Goal: Information Seeking & Learning: Check status

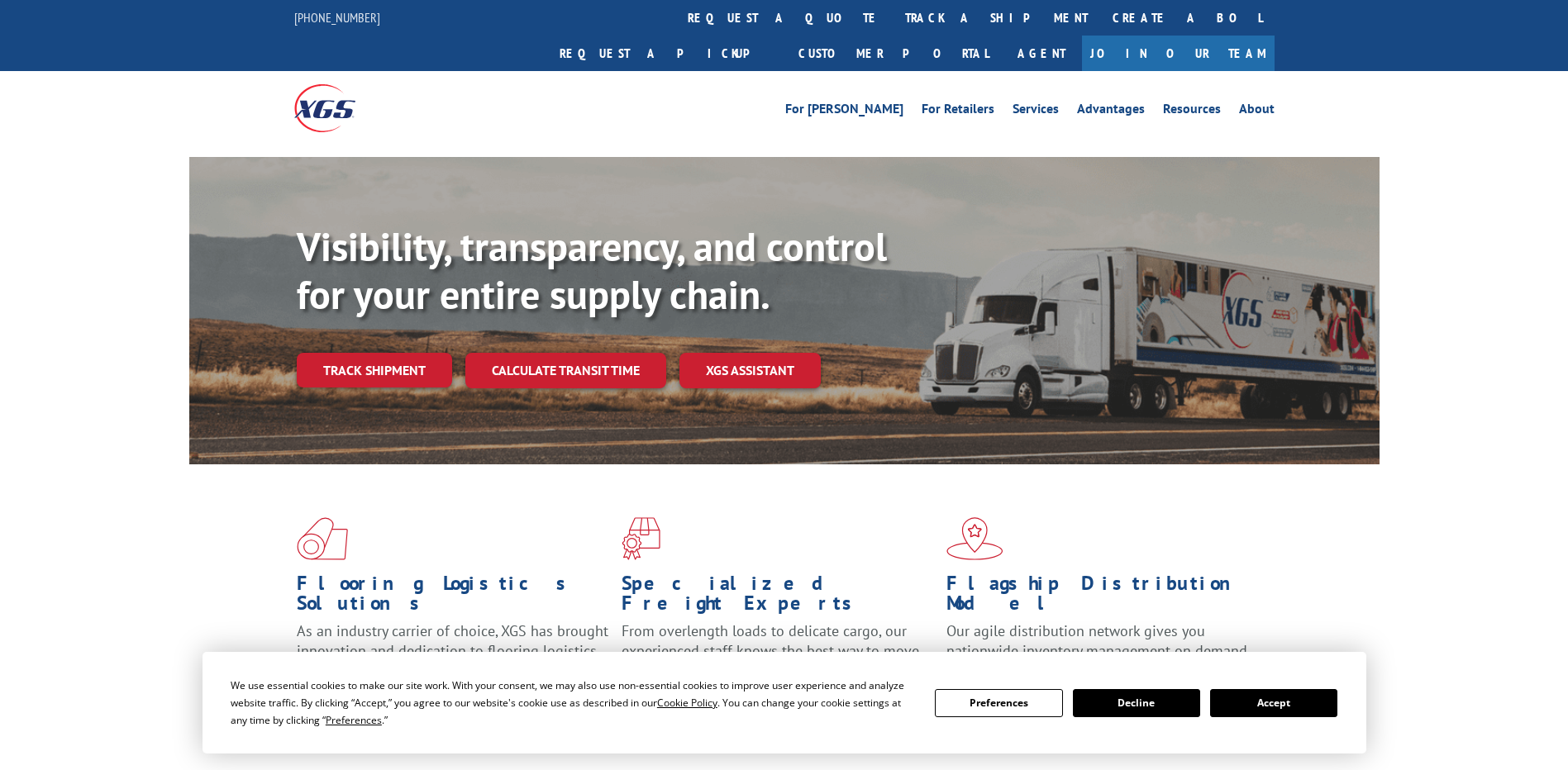
drag, startPoint x: 759, startPoint y: 16, endPoint x: 752, endPoint y: 22, distance: 9.2
click at [893, 17] on link "track a shipment" at bounding box center [996, 18] width 208 height 35
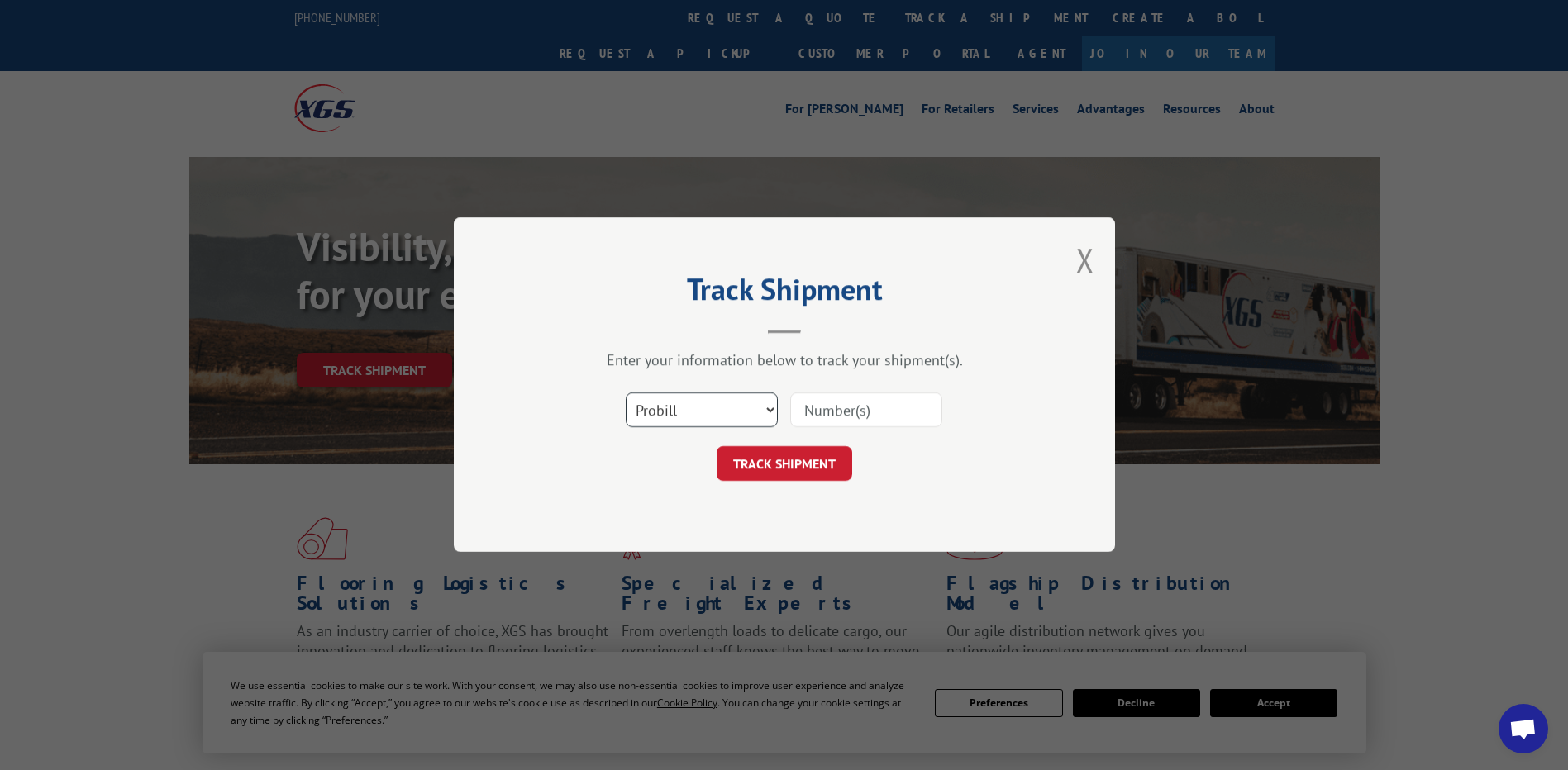
click at [723, 399] on select "Select category... Probill BOL PO" at bounding box center [701, 410] width 152 height 34
select select "po"
click at [625, 393] on select "Select category... Probill BOL PO" at bounding box center [701, 410] width 152 height 34
click at [822, 408] on input at bounding box center [867, 410] width 152 height 34
paste input "06519946"
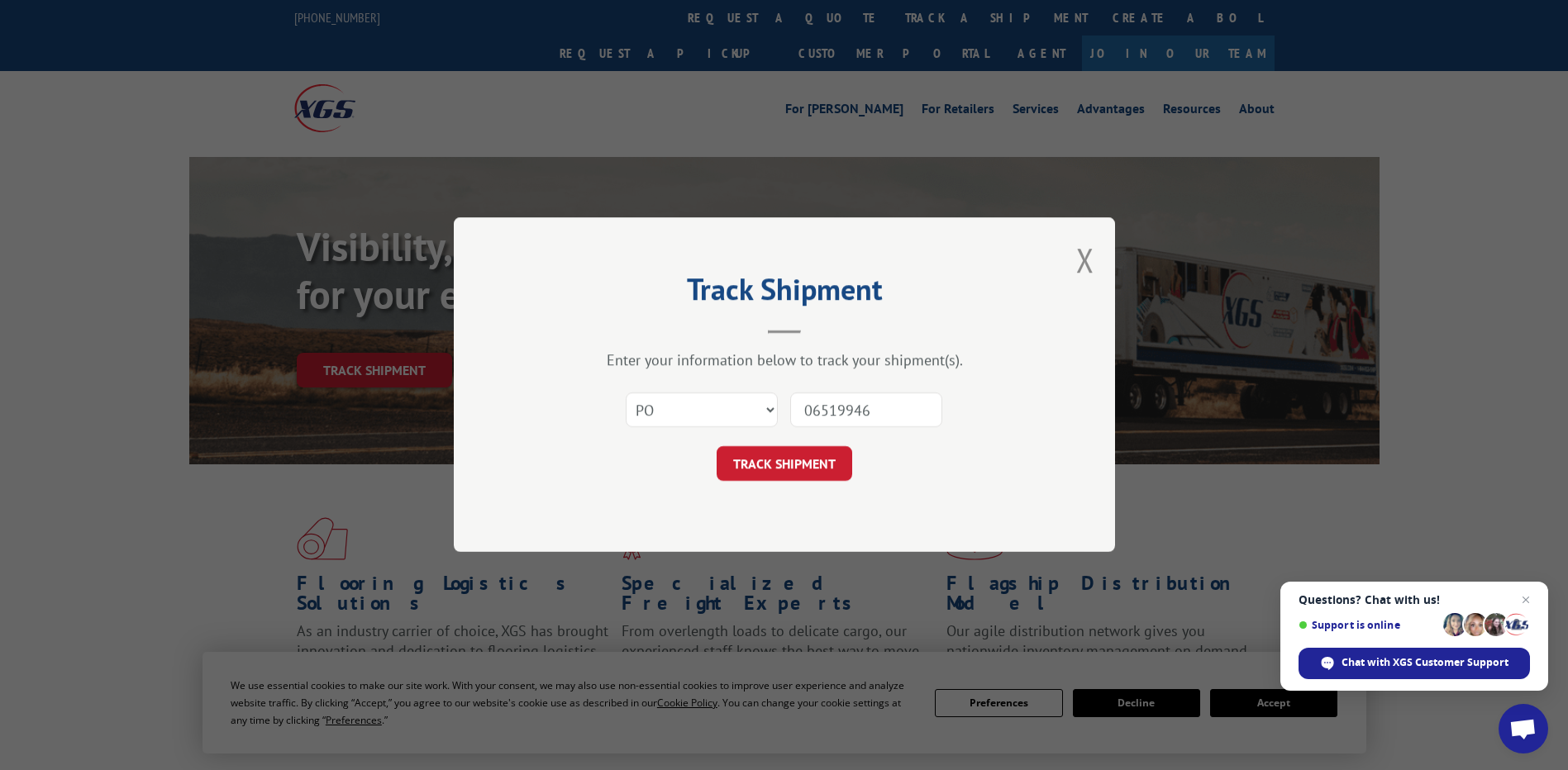
click at [827, 412] on input "06519946" at bounding box center [867, 410] width 152 height 34
type input "06519946"
click button "TRACK SHIPMENT" at bounding box center [784, 464] width 135 height 34
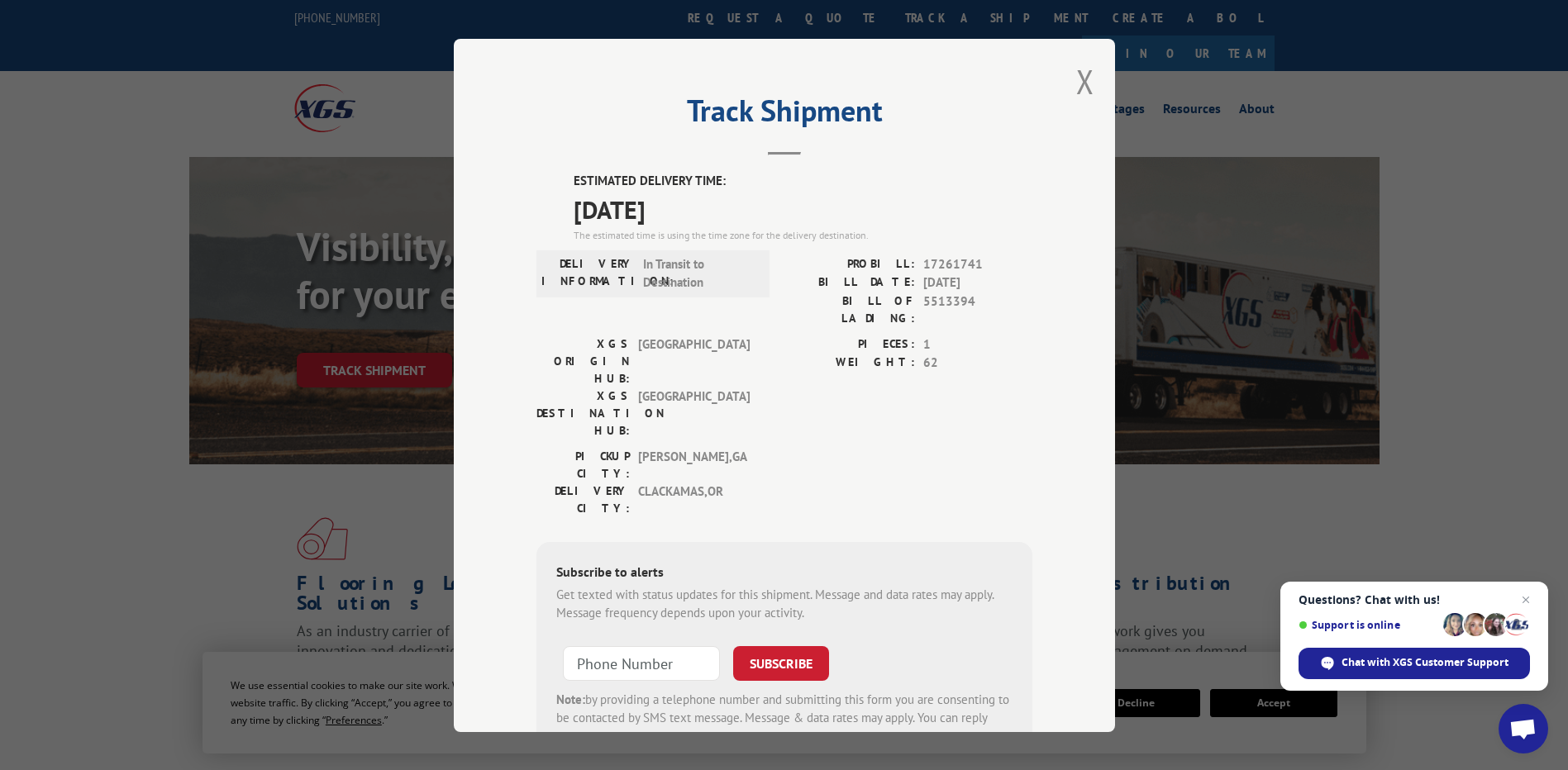
drag, startPoint x: 739, startPoint y: 217, endPoint x: 564, endPoint y: 178, distance: 179.3
click at [564, 178] on div "ESTIMATED DELIVERY TIME: [DATE] The estimated time is using the time zone for t…" at bounding box center [784, 468] width 496 height 595
copy div "ESTIMATED DELIVERY TIME: [DATE]"
